Goal: Find specific page/section

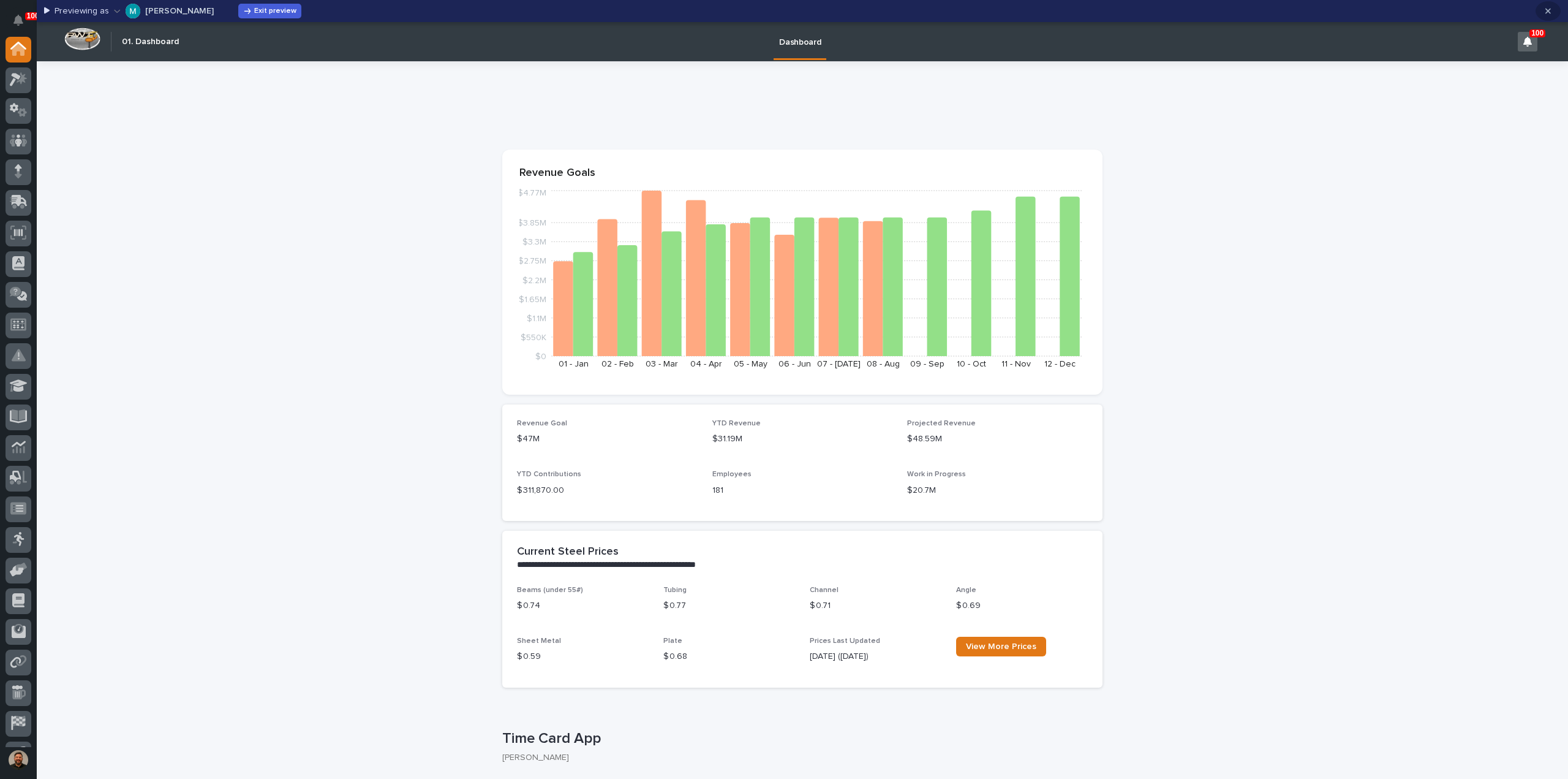
click at [1548, 11] on icon "button" at bounding box center [1548, 11] width 6 height 6
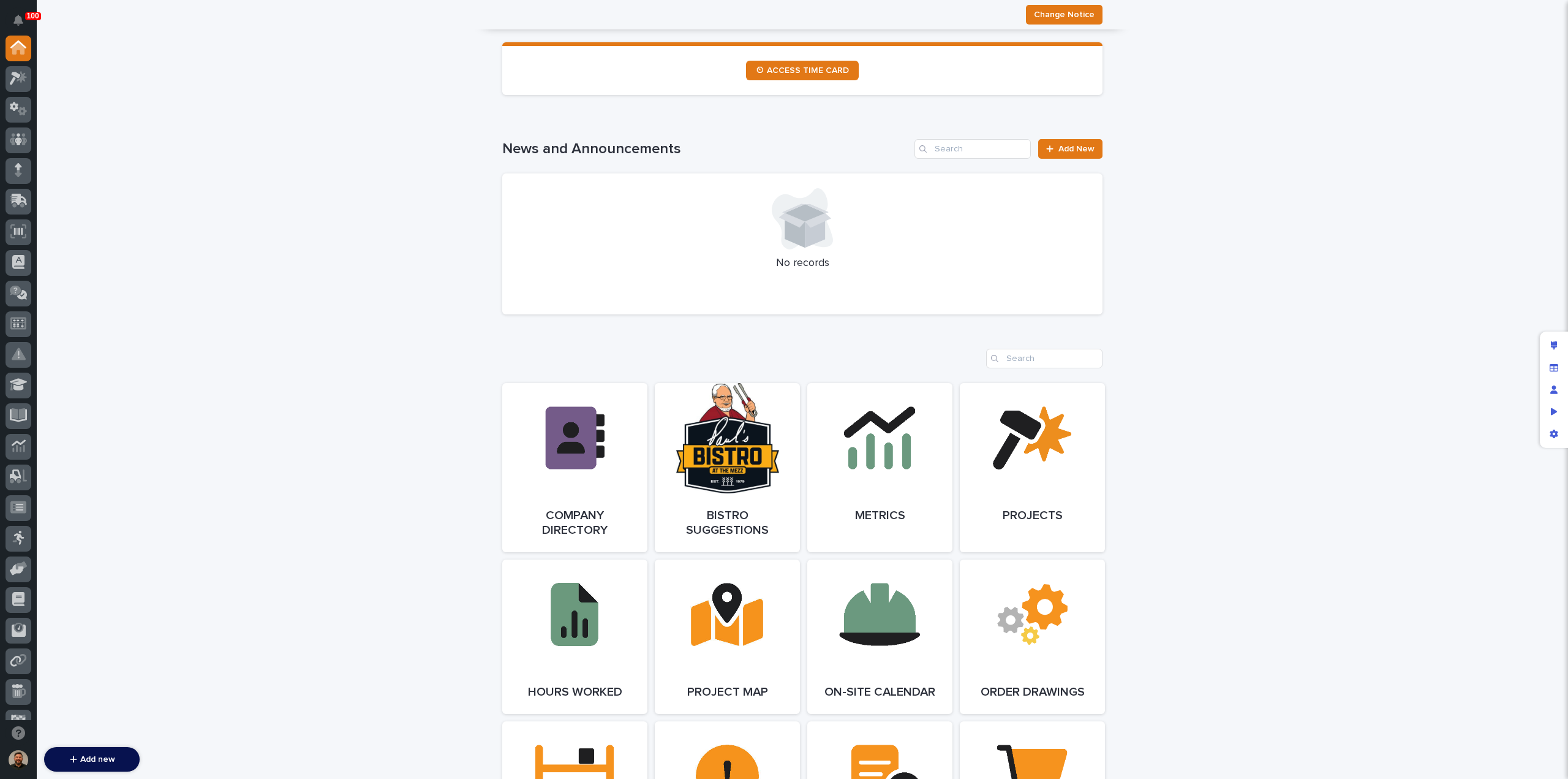
scroll to position [722, 0]
click at [611, 443] on link "Open Link" at bounding box center [575, 467] width 145 height 169
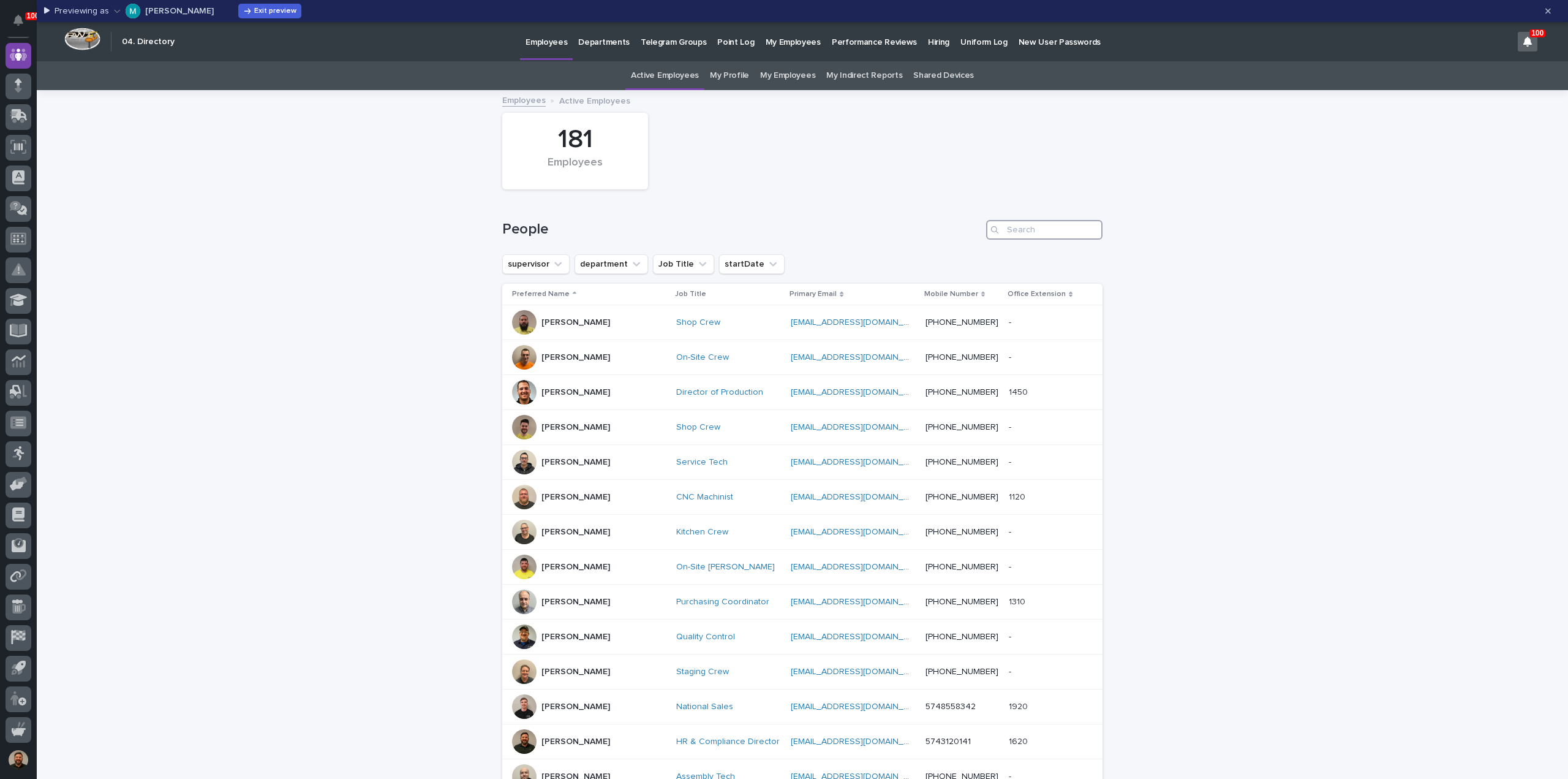
click at [1018, 230] on input "Search" at bounding box center [1045, 230] width 117 height 20
click at [1551, 6] on button "button" at bounding box center [1547, 11] width 25 height 20
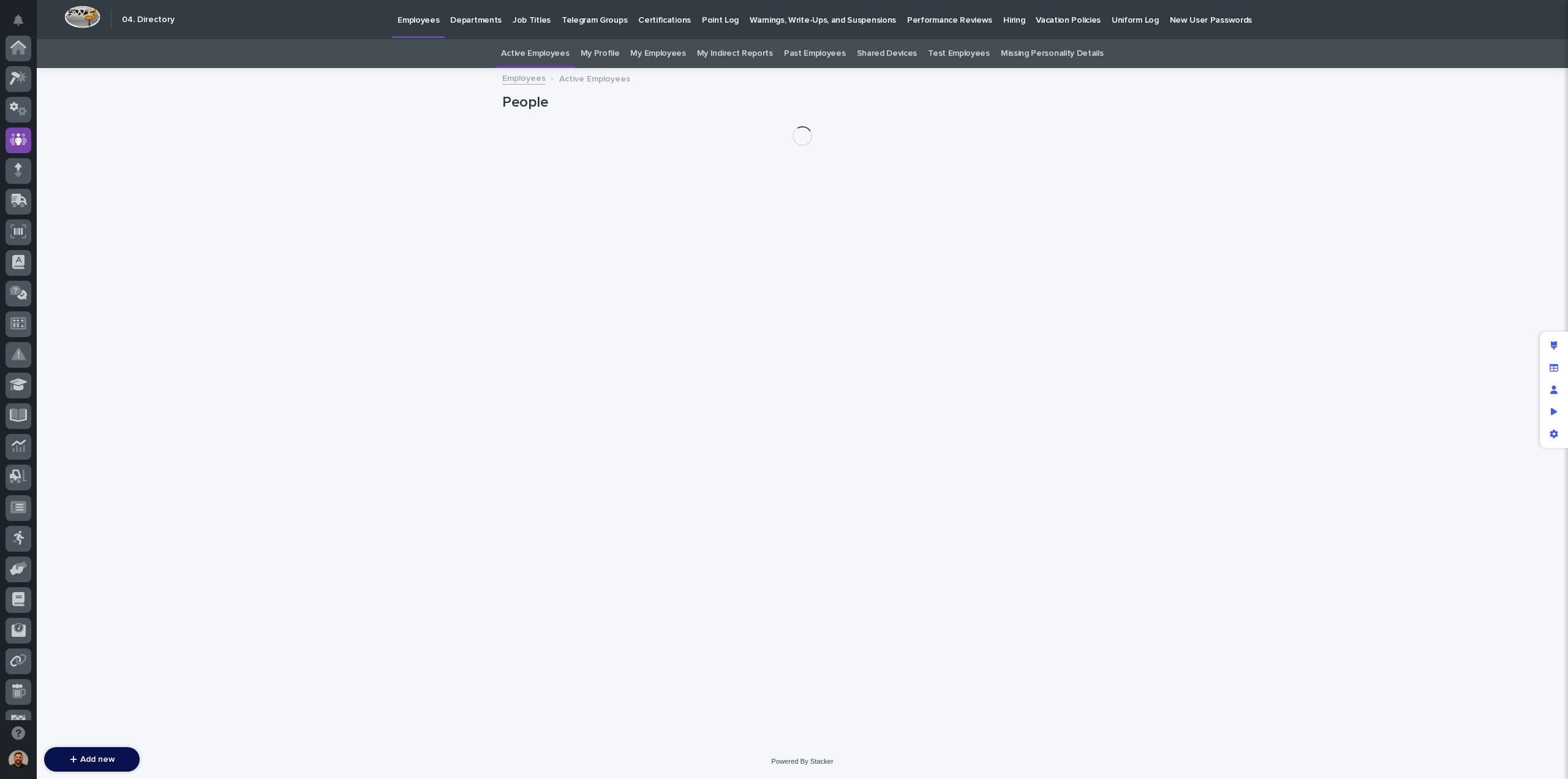
scroll to position [92, 0]
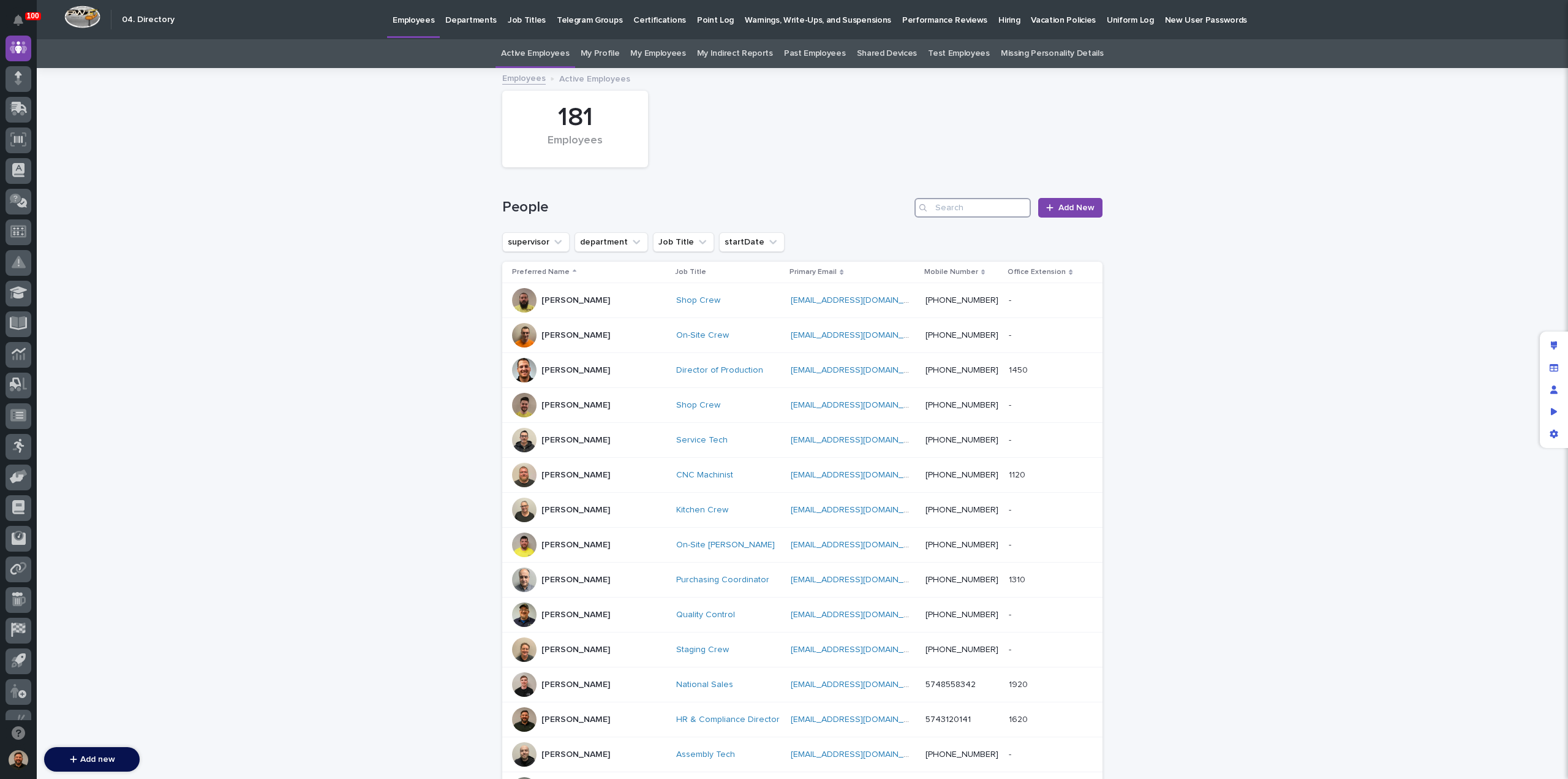
click at [970, 213] on input "Search" at bounding box center [973, 208] width 117 height 20
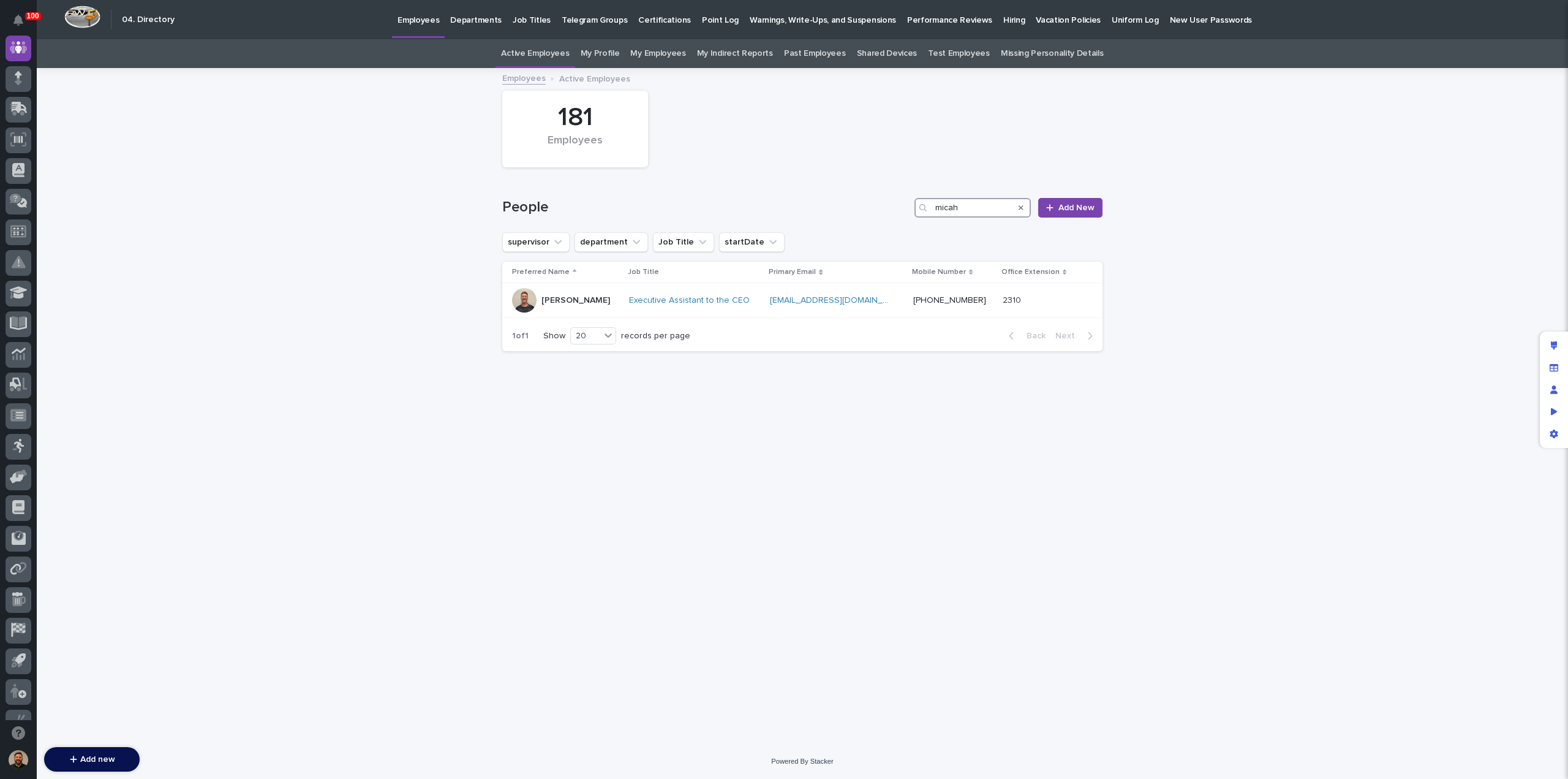
type input "micah"
click at [476, 431] on div "Loading... Saving… Loading... Saving… 181 Employees People micah Add New superv…" at bounding box center [802, 406] width 1531 height 674
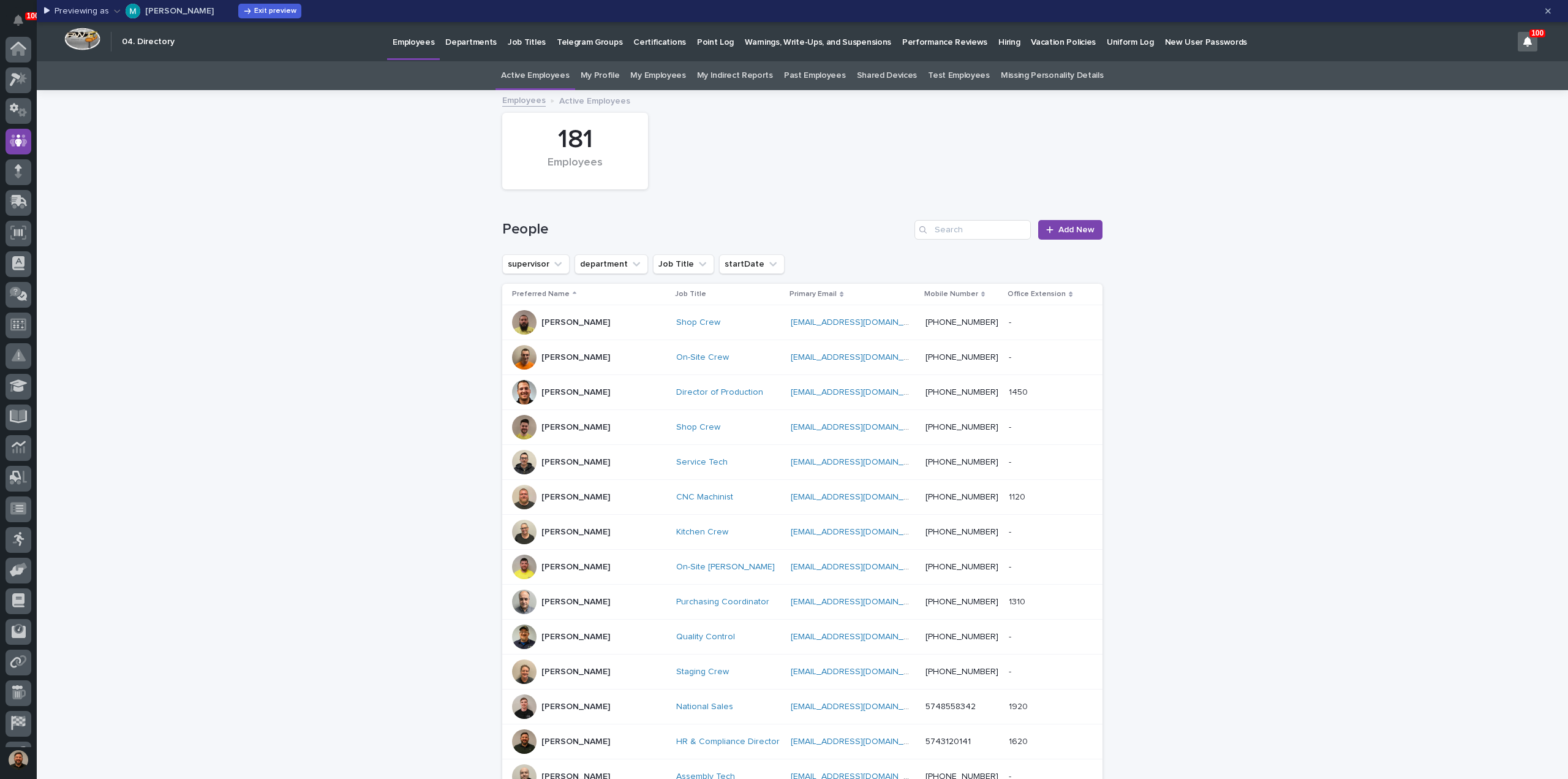
scroll to position [86, 0]
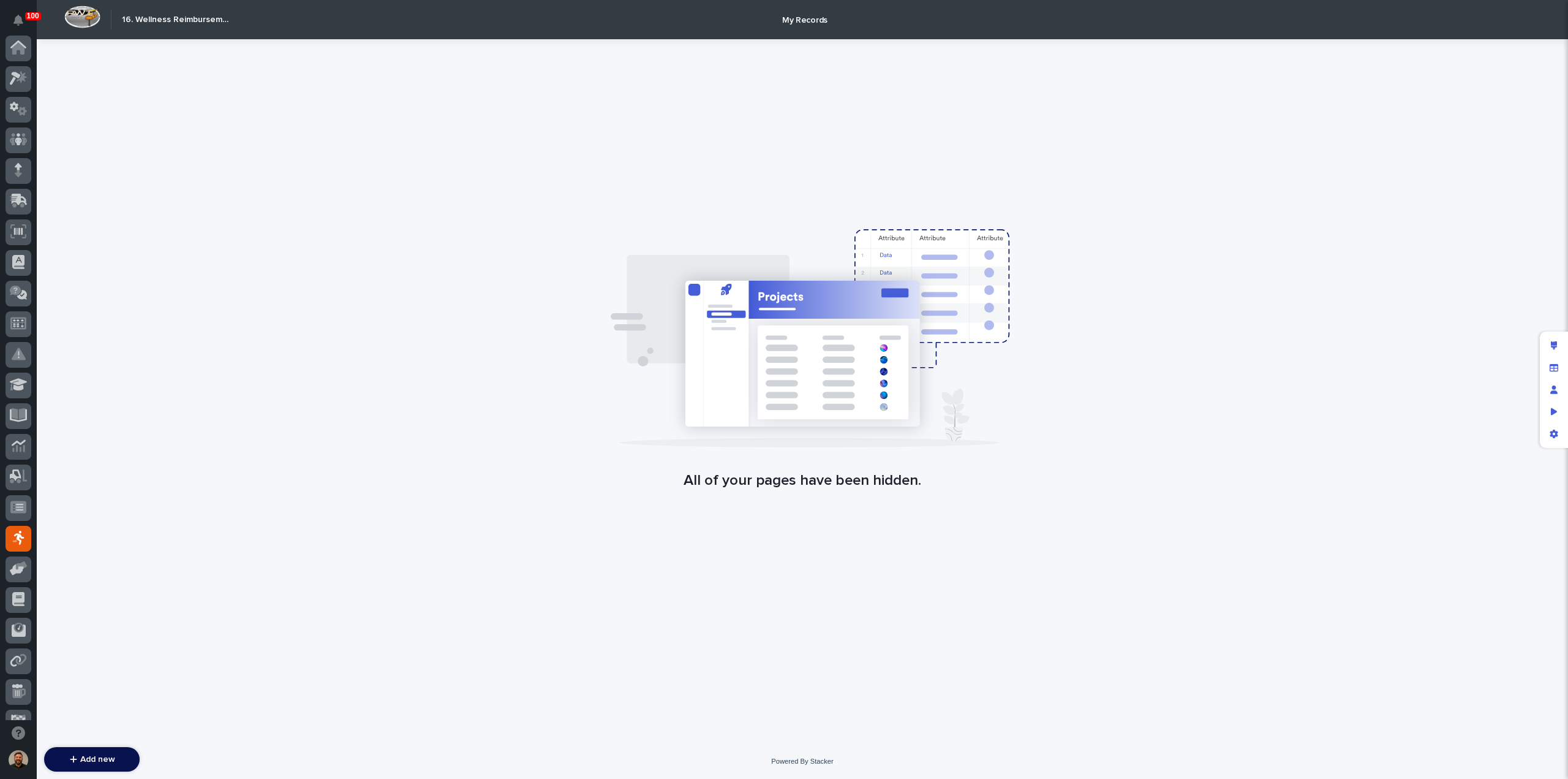
scroll to position [112, 0]
